Goal: Information Seeking & Learning: Learn about a topic

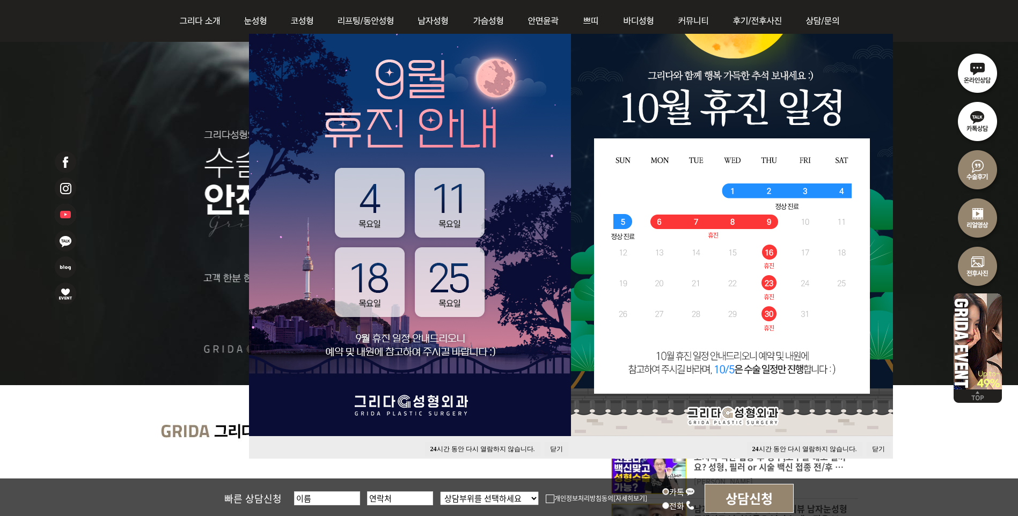
scroll to position [215, 0]
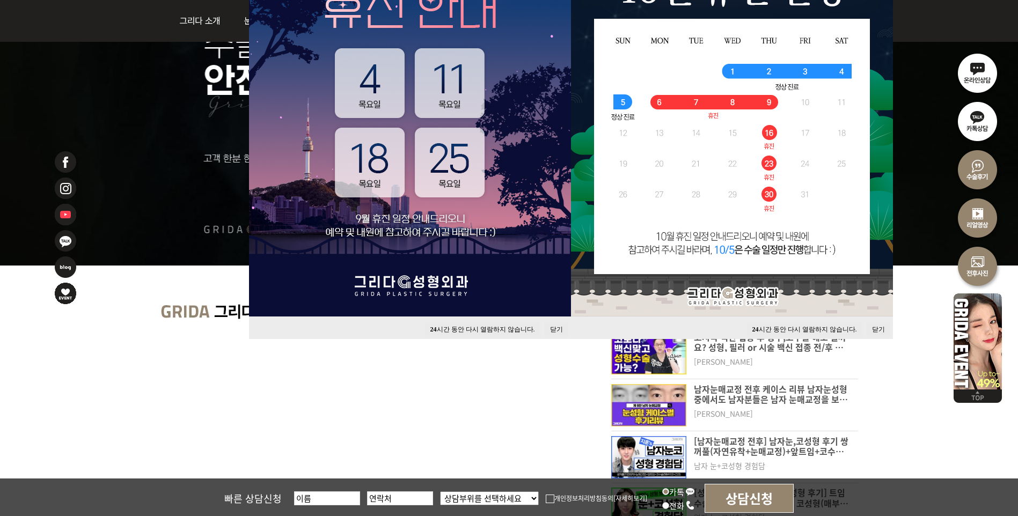
click at [518, 329] on button "24 시간 동안 다시 열람하지 않습니다." at bounding box center [482, 330] width 115 height 14
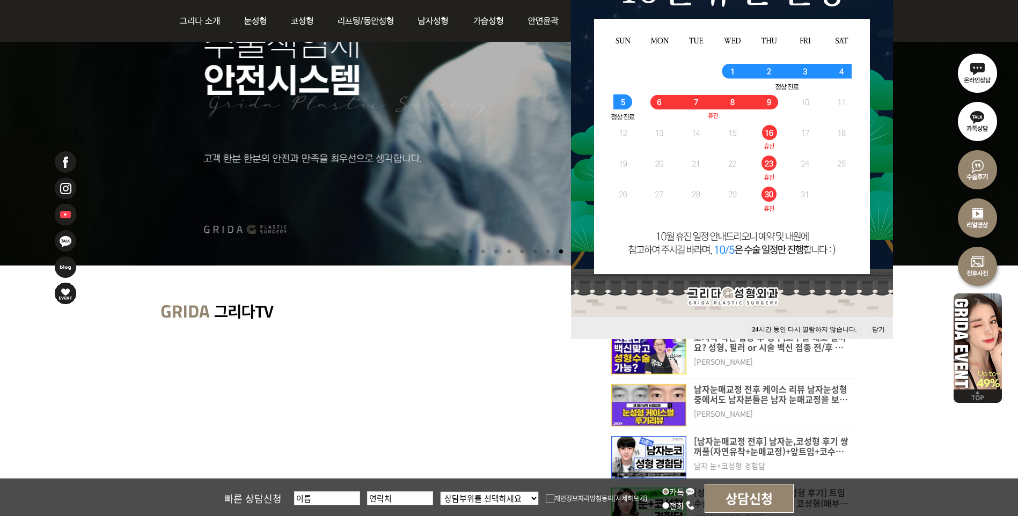
click at [843, 326] on button "24 시간 동안 다시 열람하지 않습니다." at bounding box center [804, 330] width 115 height 14
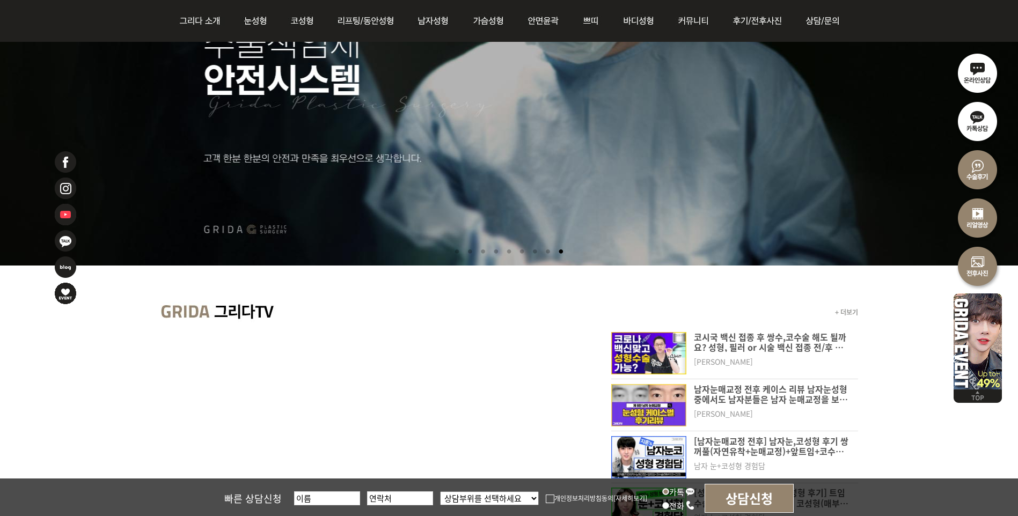
scroll to position [0, 0]
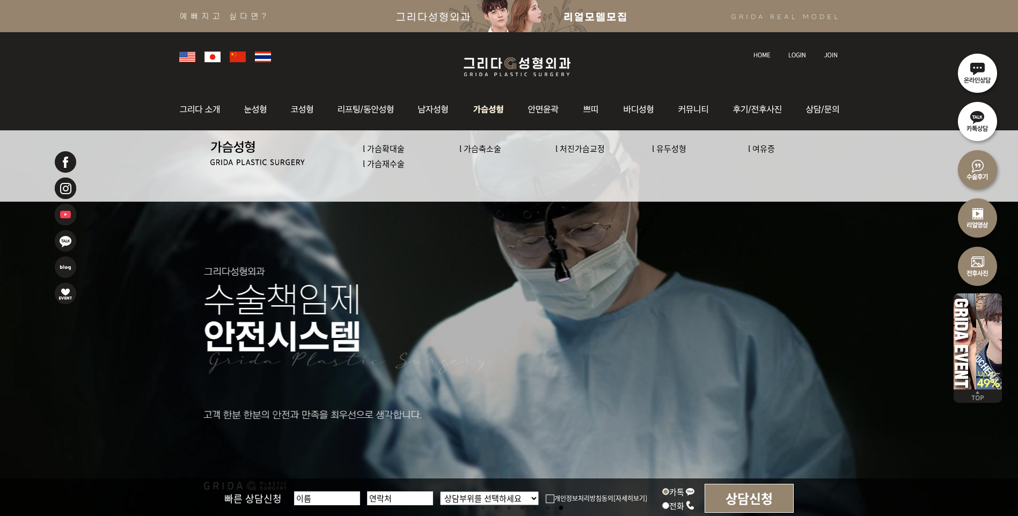
click at [489, 104] on img at bounding box center [489, 110] width 55 height 42
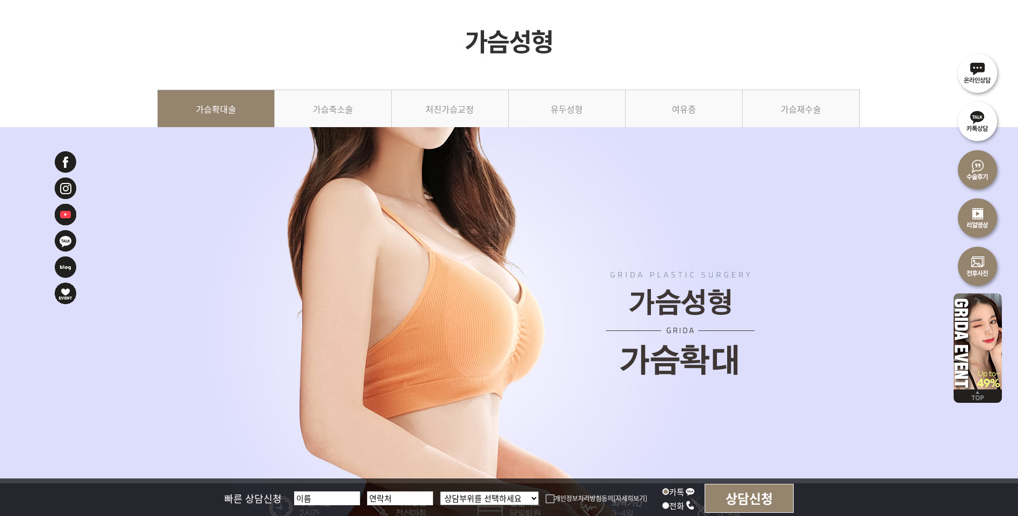
scroll to position [54, 0]
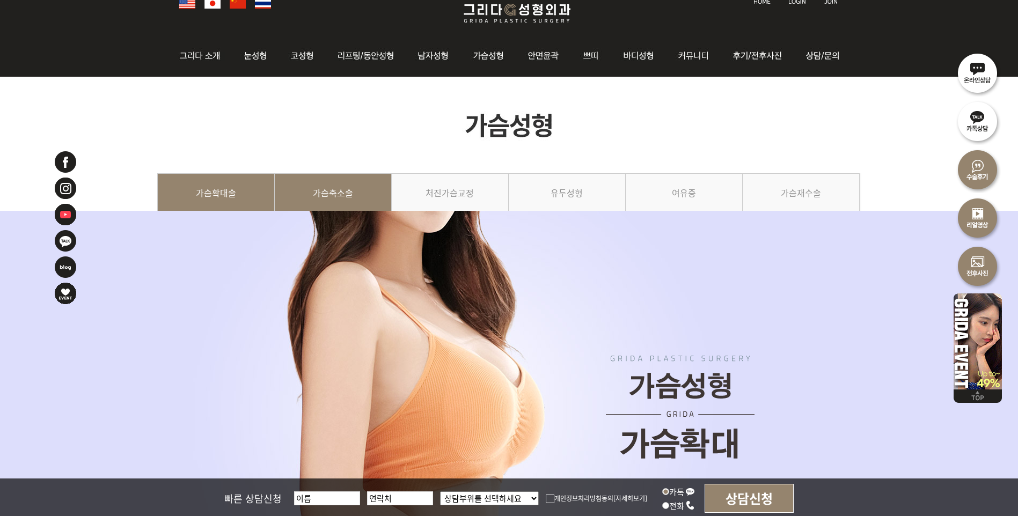
click at [356, 181] on link "가슴축소술" at bounding box center [333, 197] width 117 height 49
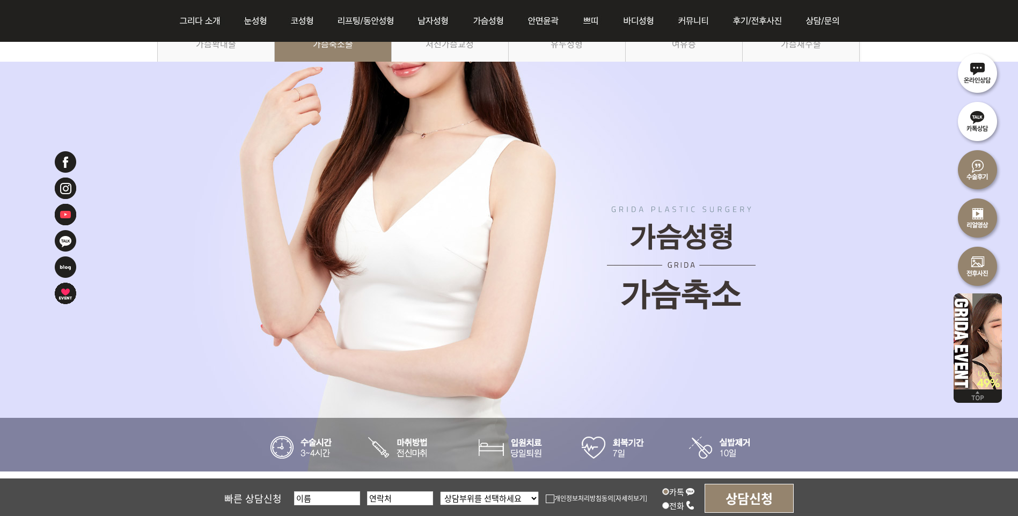
scroll to position [107, 0]
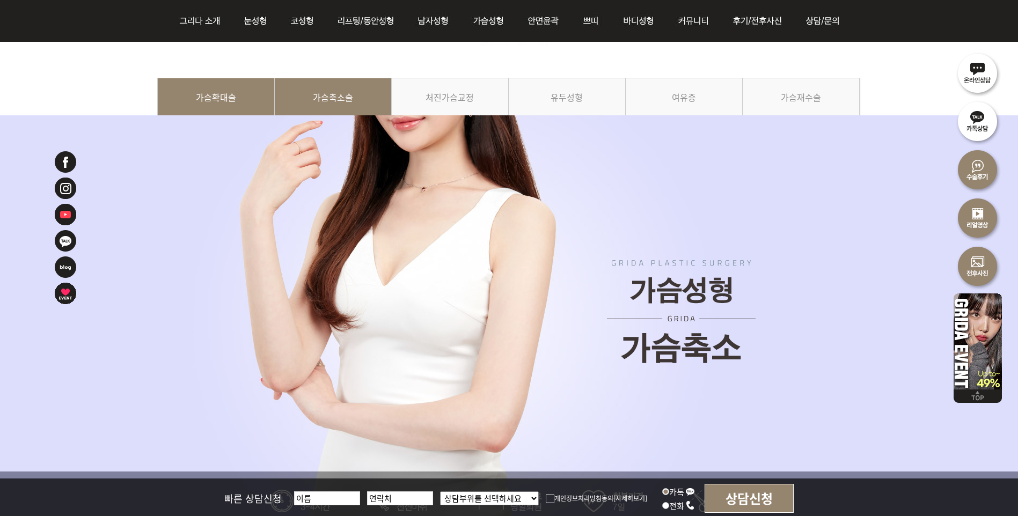
click at [218, 98] on link "가슴확대술" at bounding box center [216, 102] width 118 height 49
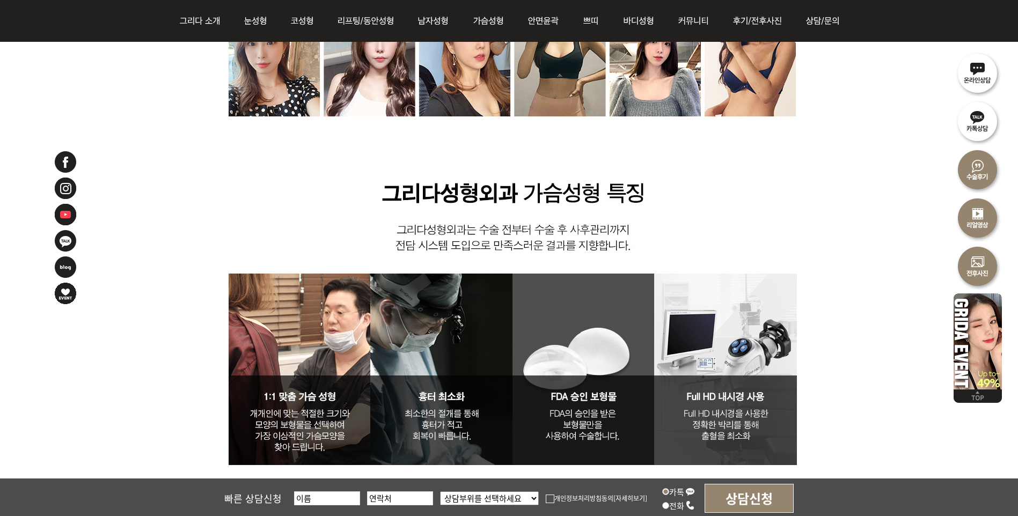
scroll to position [3597, 0]
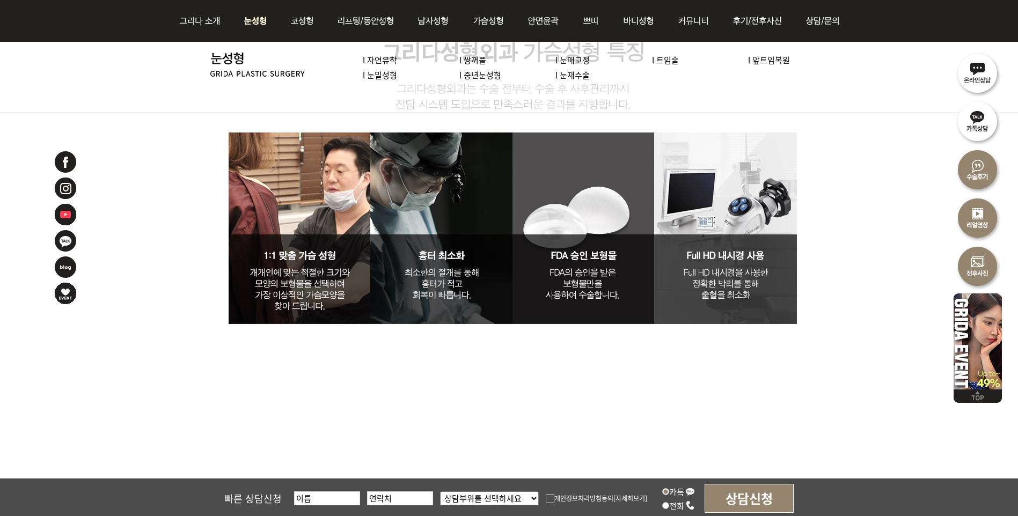
click at [385, 57] on link "l 자연유착" at bounding box center [380, 59] width 34 height 11
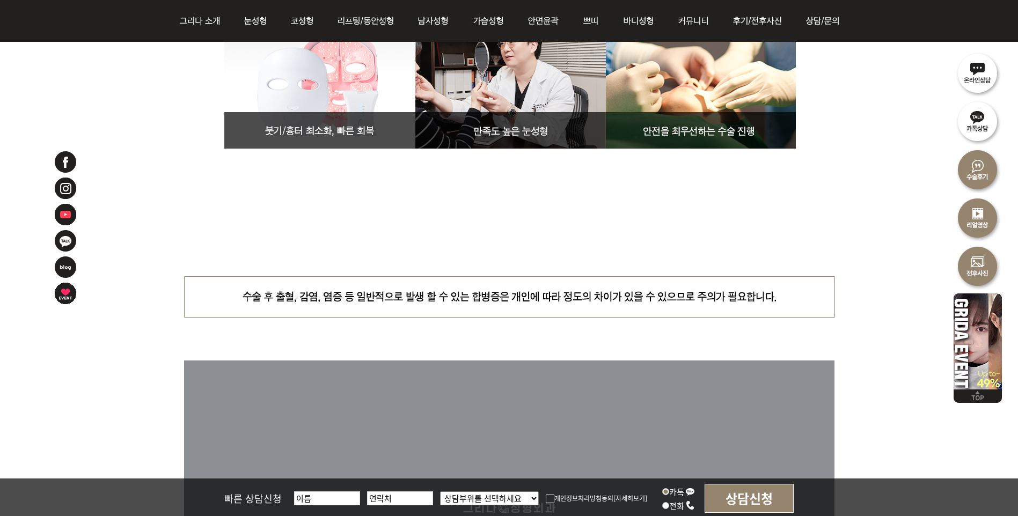
scroll to position [4864, 0]
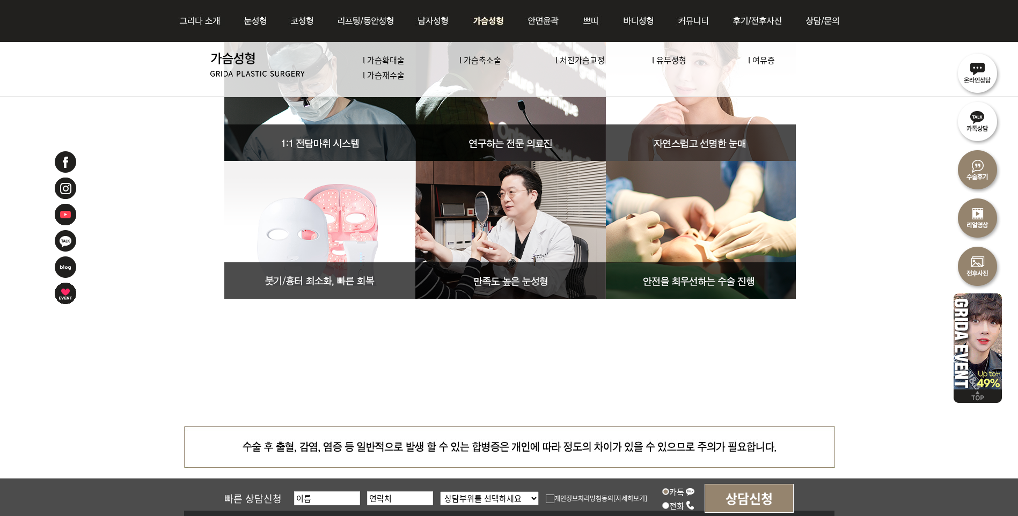
click at [499, 16] on img at bounding box center [489, 21] width 55 height 42
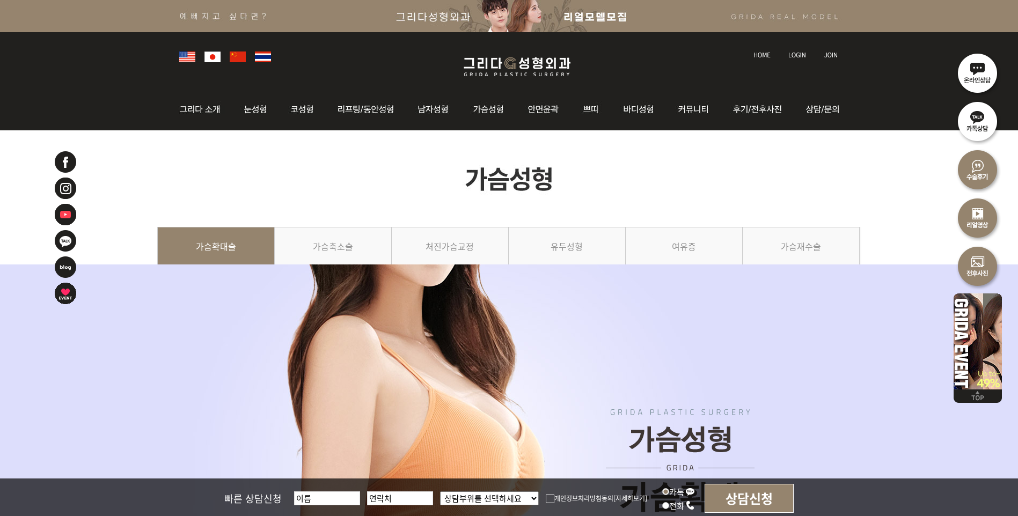
scroll to position [322, 0]
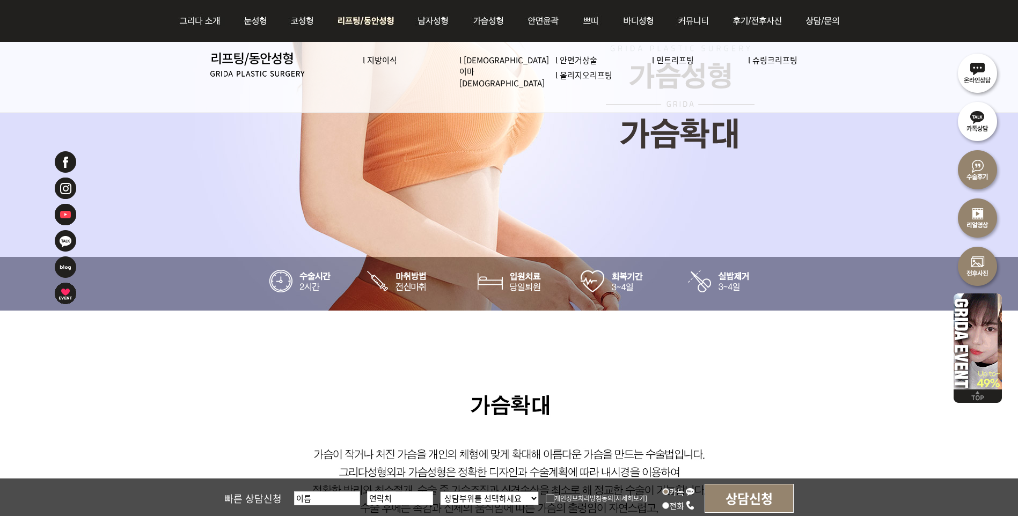
click at [378, 18] on img at bounding box center [366, 21] width 82 height 42
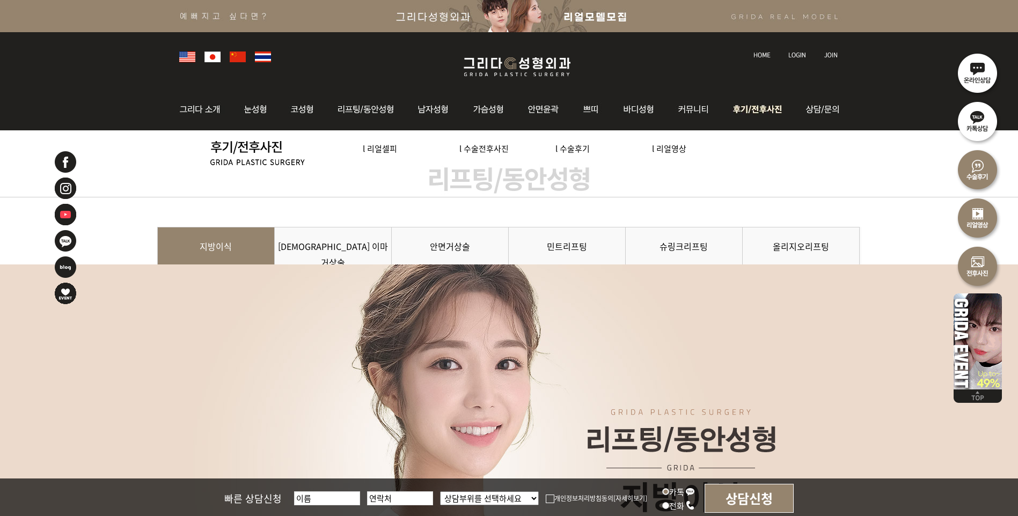
click at [754, 106] on img at bounding box center [759, 110] width 75 height 42
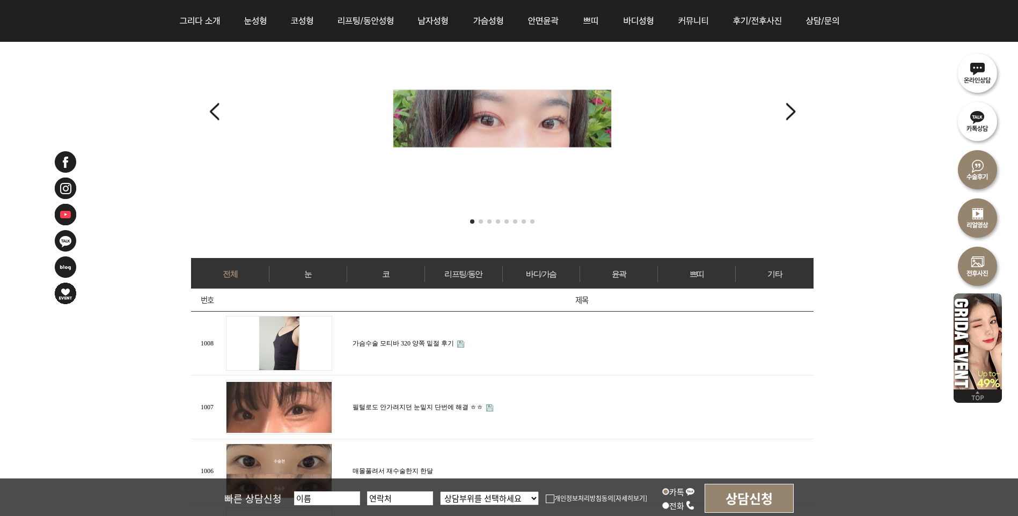
scroll to position [161, 0]
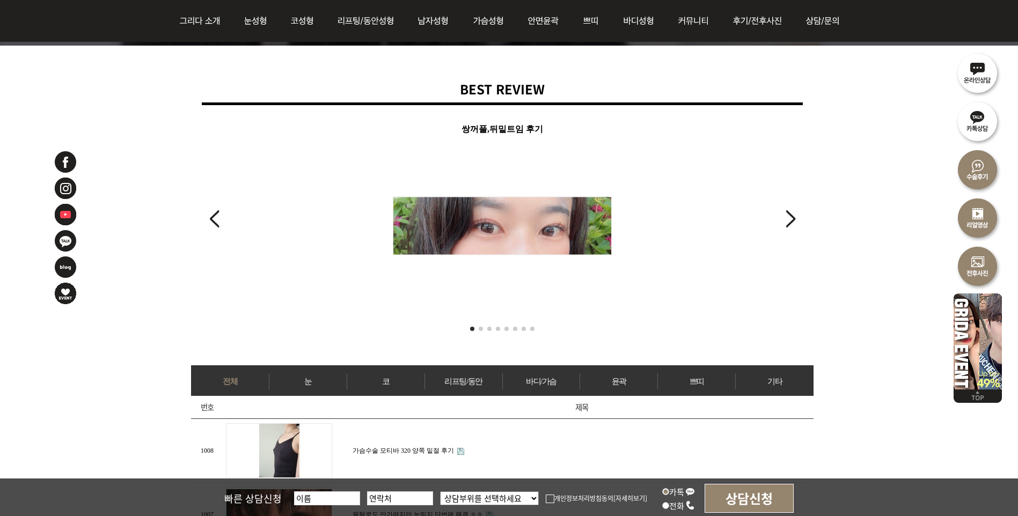
click at [795, 210] on div "Next slide" at bounding box center [790, 219] width 14 height 24
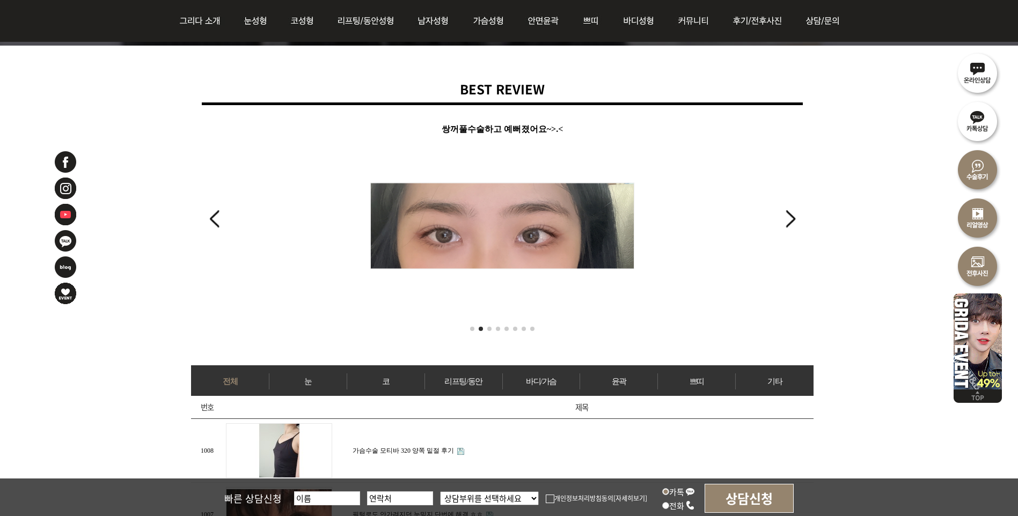
click at [794, 210] on div "Next slide" at bounding box center [790, 219] width 14 height 24
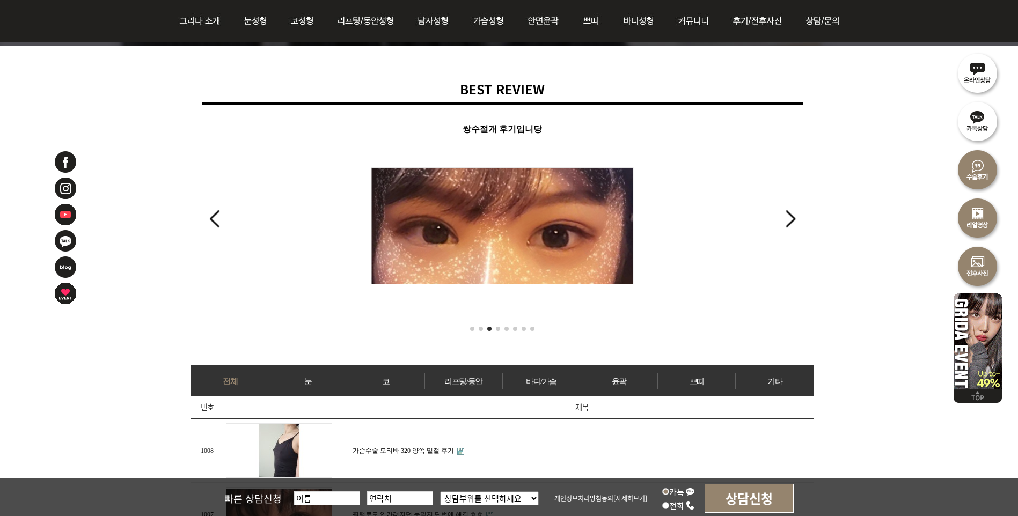
click at [213, 220] on div "Previous slide" at bounding box center [214, 219] width 14 height 24
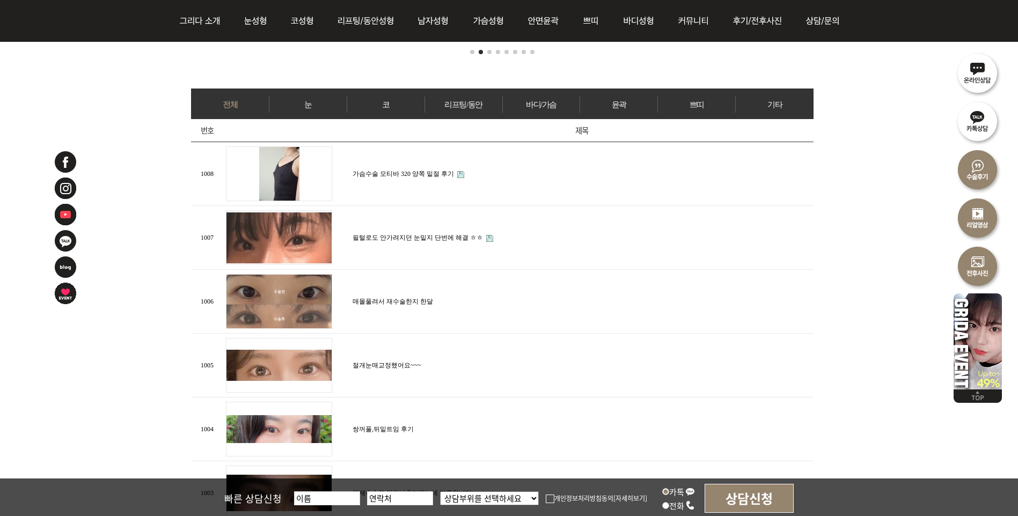
scroll to position [537, 0]
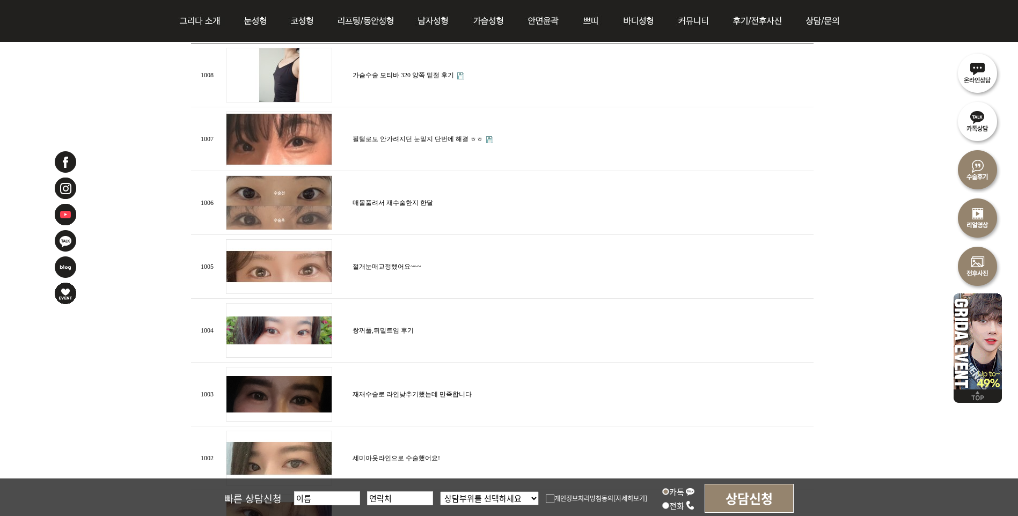
click at [380, 327] on link "쌍꺼풀,뒤밑트임 후기" at bounding box center [383, 331] width 61 height 8
